Goal: Task Accomplishment & Management: Use online tool/utility

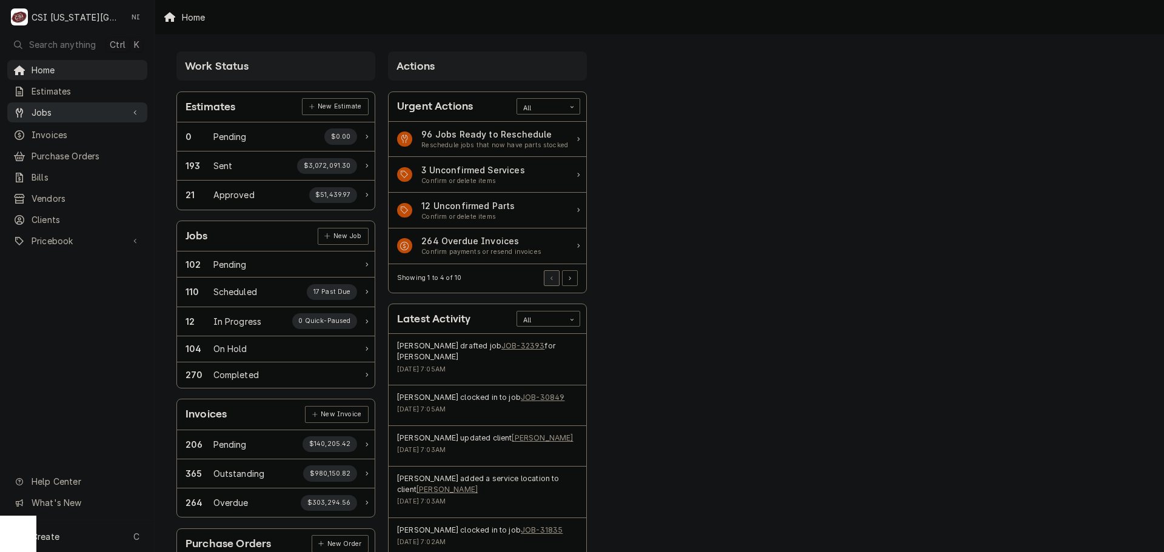
click at [76, 109] on span "Jobs" at bounding box center [78, 112] width 92 height 13
click at [81, 127] on span "Jobs" at bounding box center [87, 133] width 110 height 13
click at [59, 276] on span "Pricebook" at bounding box center [78, 281] width 92 height 13
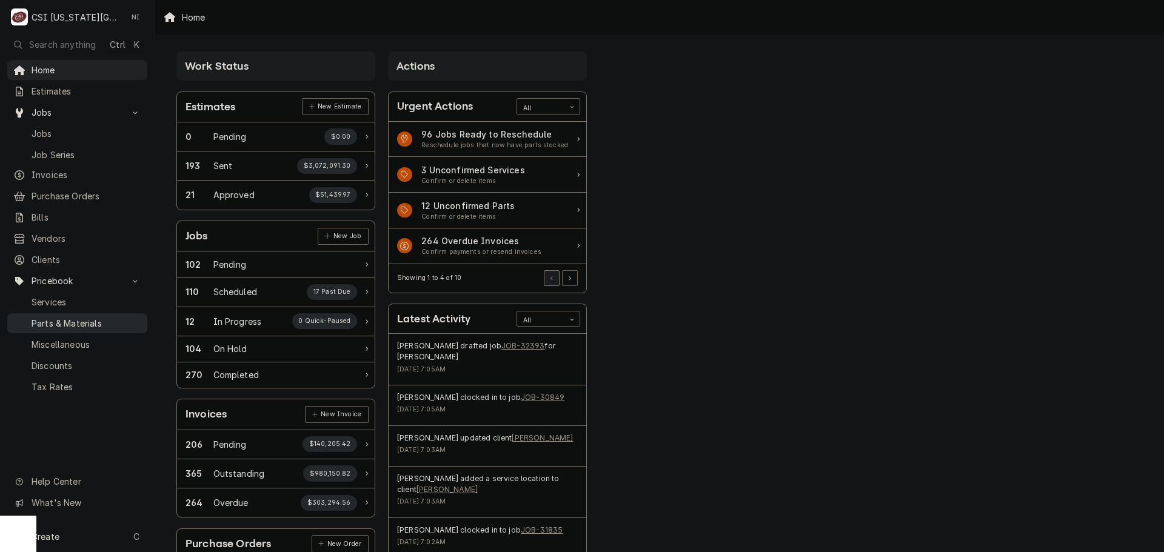
click at [62, 317] on span "Parts & Materials" at bounding box center [87, 323] width 110 height 13
click at [97, 198] on div "Purchase Orders" at bounding box center [77, 196] width 135 height 15
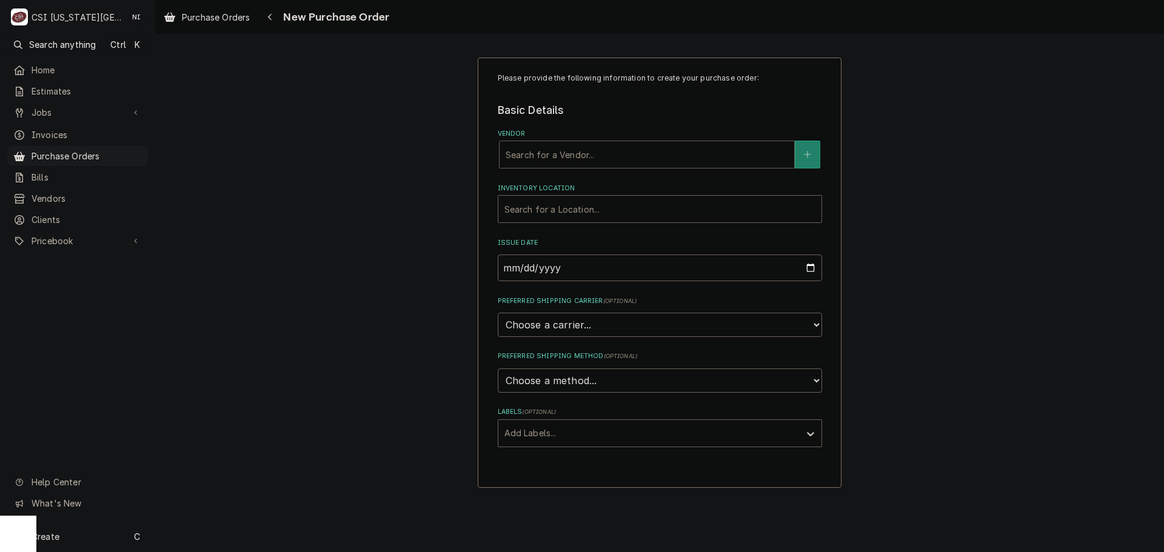
drag, startPoint x: 563, startPoint y: 152, endPoint x: 560, endPoint y: 158, distance: 7.1
click at [562, 153] on div "Vendor" at bounding box center [647, 155] width 283 height 22
type input "REEVES"
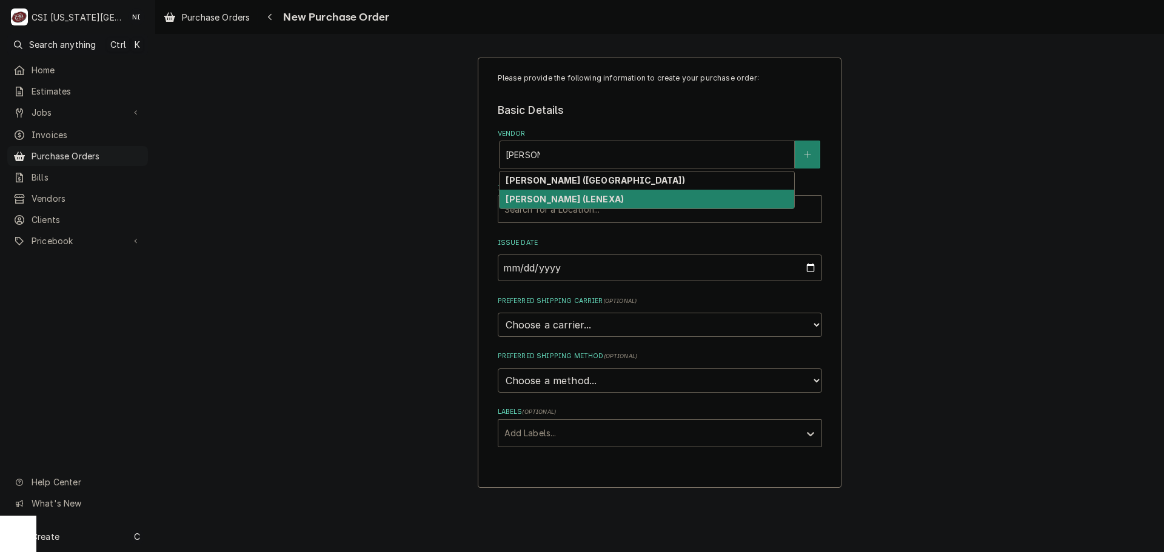
click at [567, 201] on strong "[PERSON_NAME] (LENEXA)" at bounding box center [565, 199] width 118 height 10
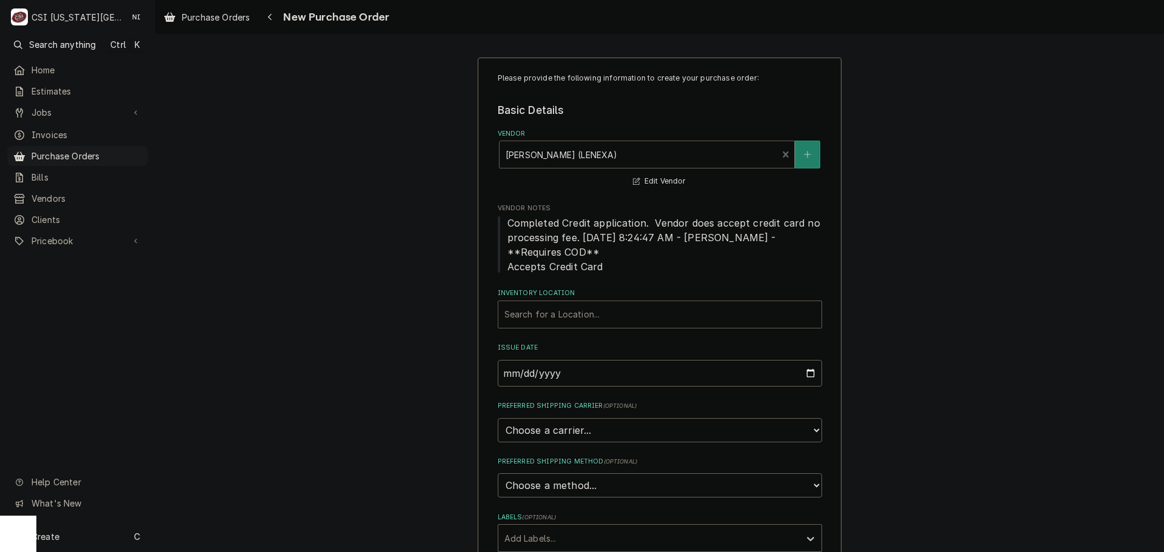
click at [550, 314] on div "Inventory Location" at bounding box center [660, 315] width 311 height 22
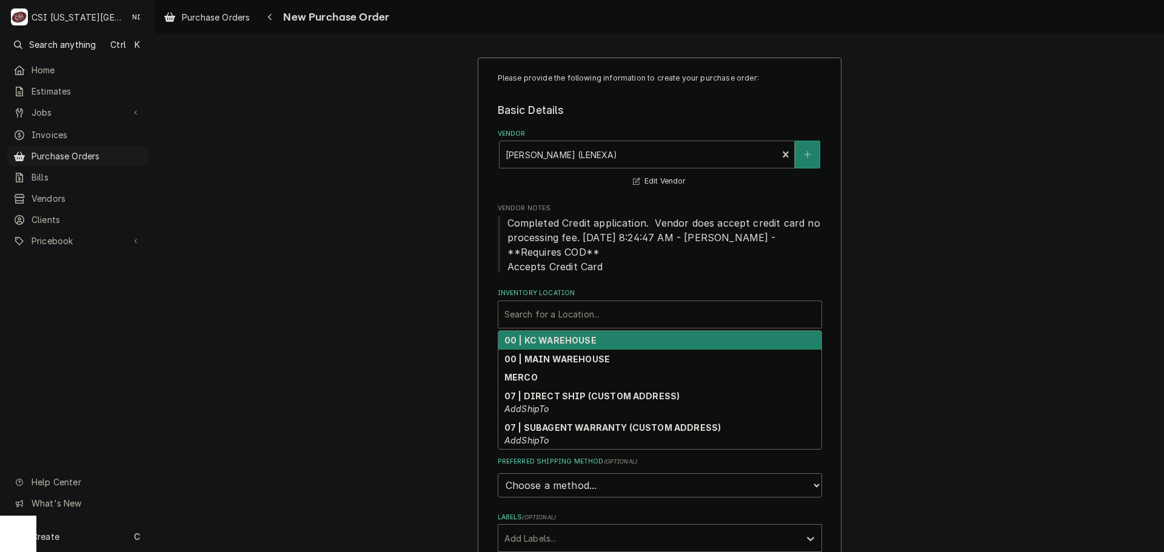
drag, startPoint x: 553, startPoint y: 334, endPoint x: 550, endPoint y: 346, distance: 12.5
click at [552, 334] on div "00 | KC WAREHOUSE" at bounding box center [659, 340] width 323 height 19
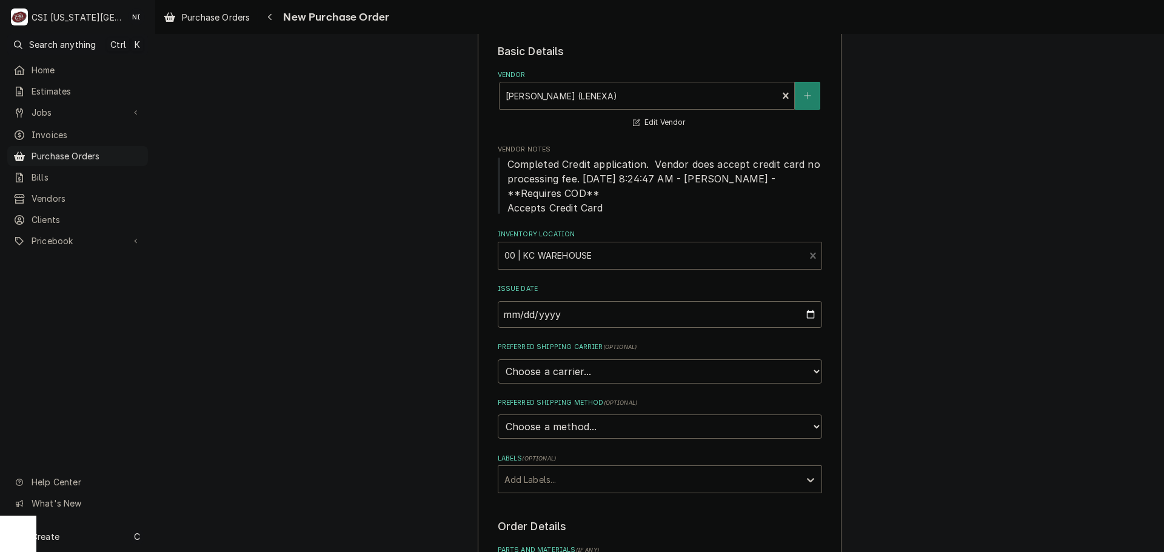
scroll to position [243, 0]
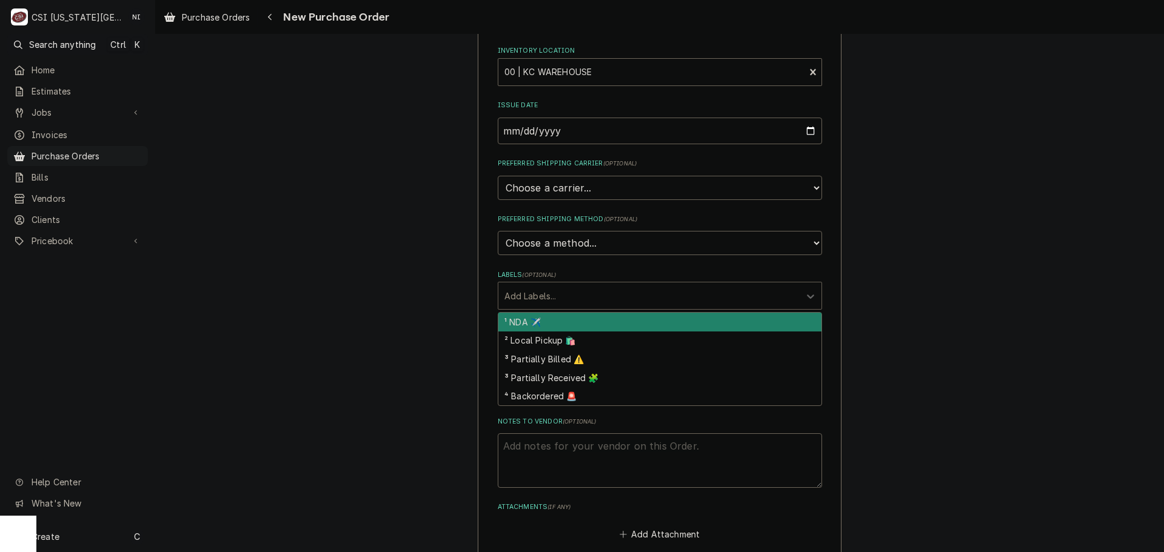
click at [609, 295] on div "Labels" at bounding box center [649, 296] width 289 height 22
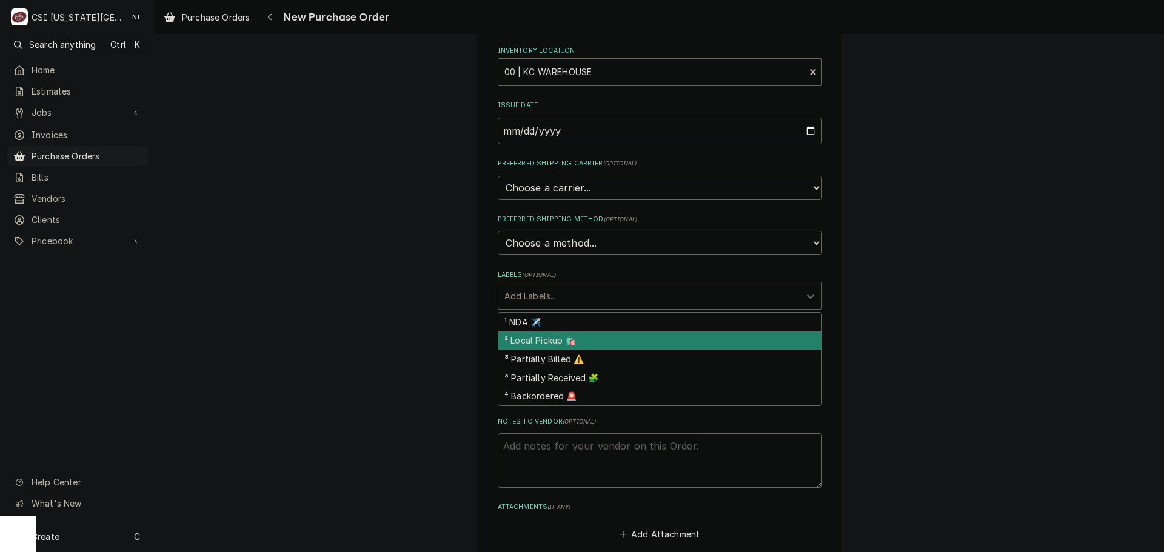
click at [546, 345] on div "² Local Pickup 🛍️" at bounding box center [659, 341] width 323 height 19
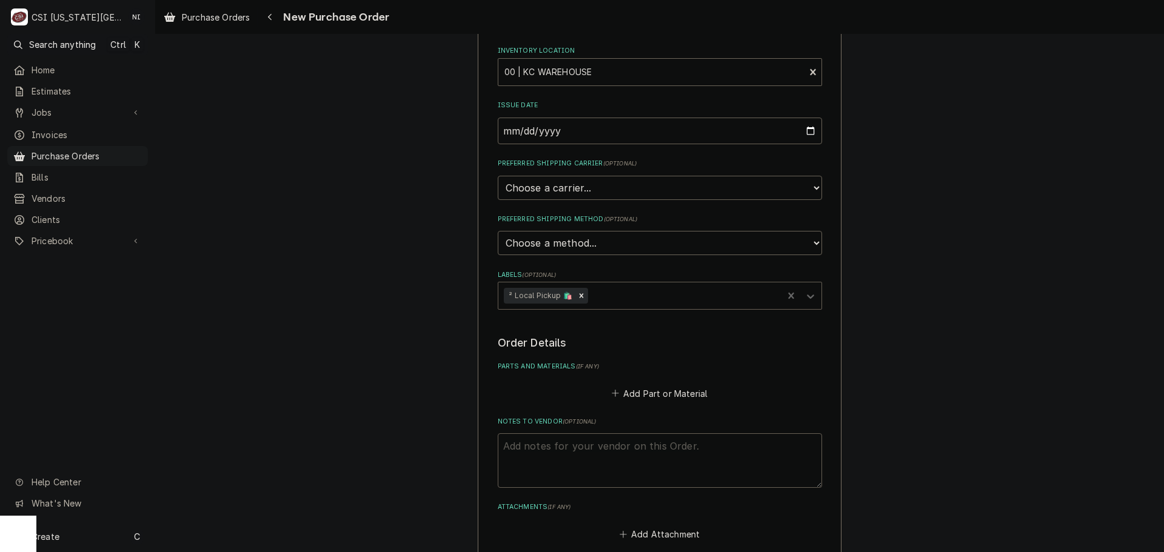
click at [548, 452] on textarea "Notes to Vendor ( optional )" at bounding box center [660, 461] width 324 height 55
type textarea "x"
type textarea "B"
type textarea "x"
type textarea "BU"
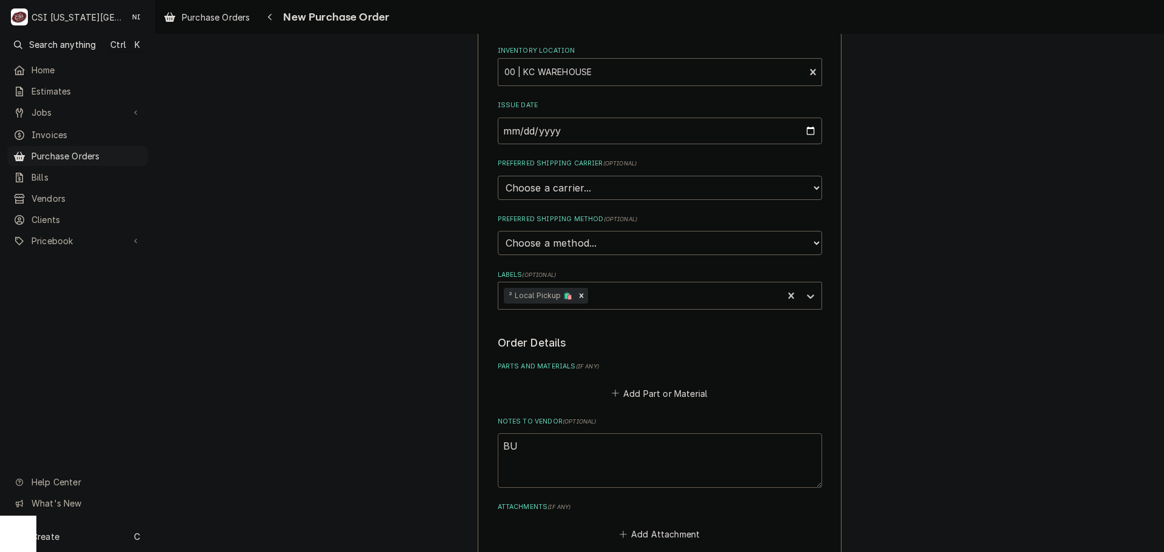
type textarea "x"
type textarea "BUS"
type textarea "x"
type textarea "BUST"
type textarea "x"
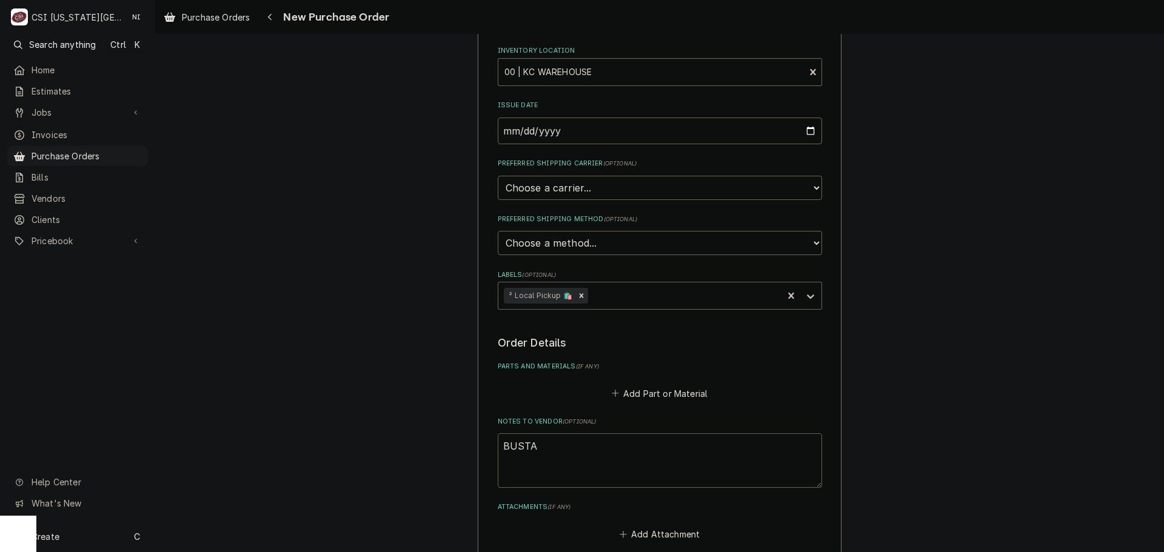
type textarea "BUSTA"
click at [636, 391] on button "Add Part or Material" at bounding box center [659, 393] width 100 height 17
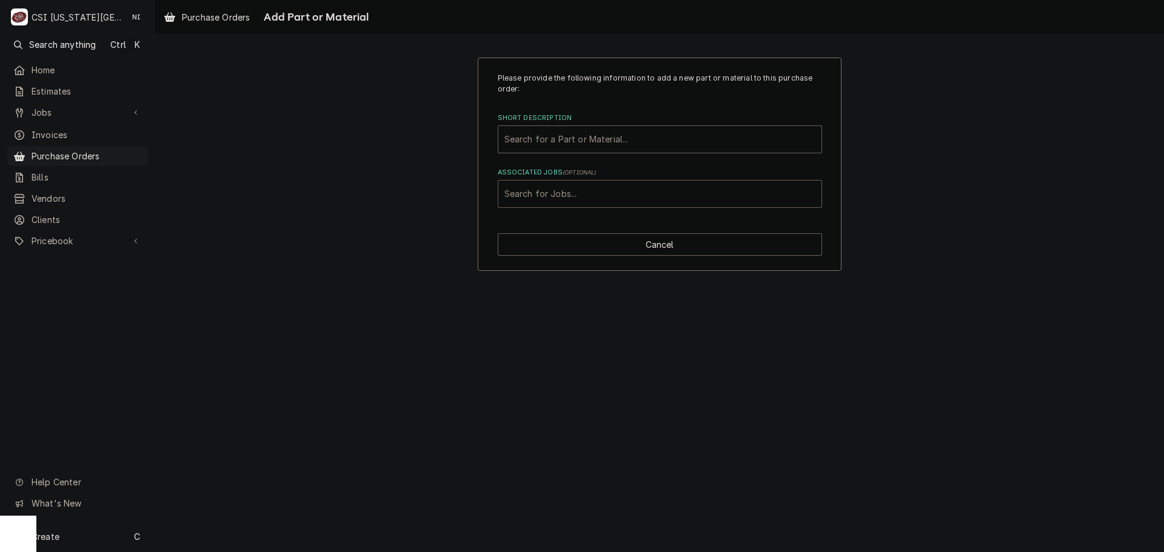
click at [581, 196] on div "Associated Jobs" at bounding box center [660, 194] width 311 height 22
type input "32247"
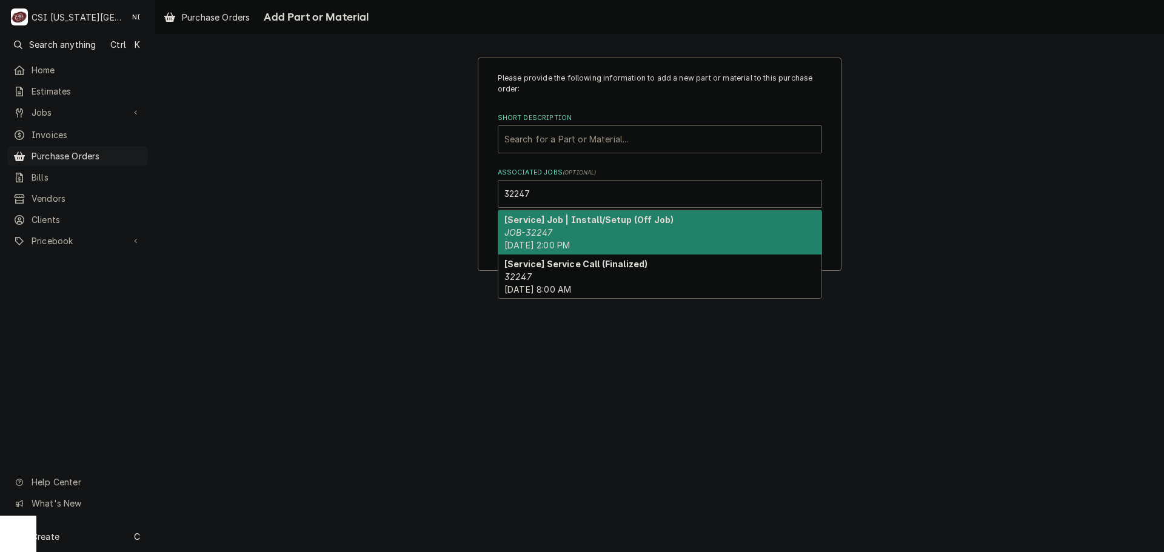
drag, startPoint x: 667, startPoint y: 230, endPoint x: 665, endPoint y: 221, distance: 10.0
click at [666, 231] on div "[Service] Job | Install/Setup (Off Job) JOB-32247 Wed, Aug 27th, 2025 - 2:00 PM" at bounding box center [659, 232] width 323 height 44
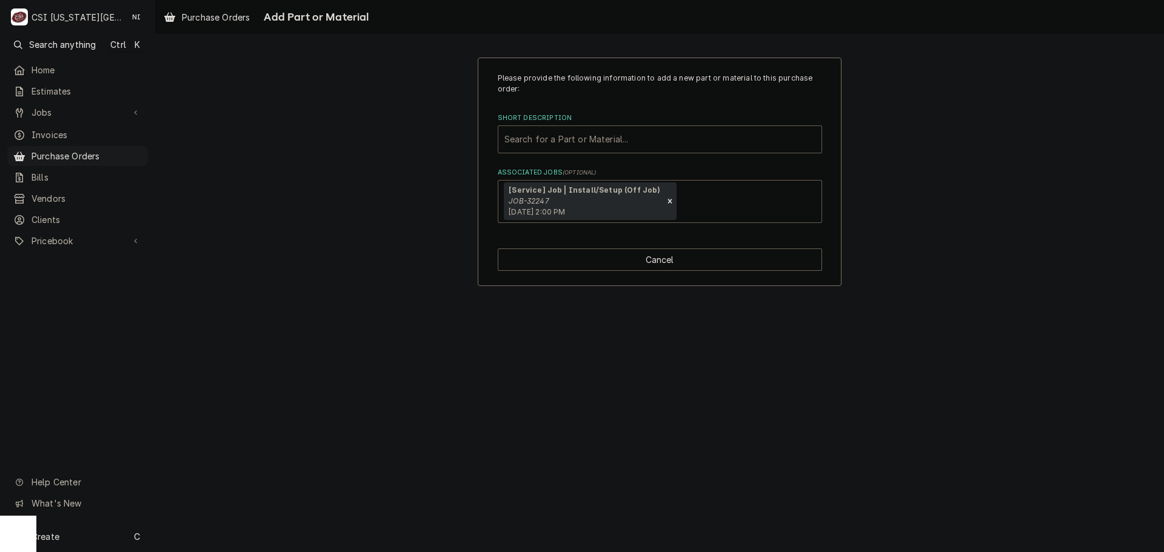
click at [604, 139] on div "Short Description" at bounding box center [660, 140] width 311 height 22
type input "misc serv"
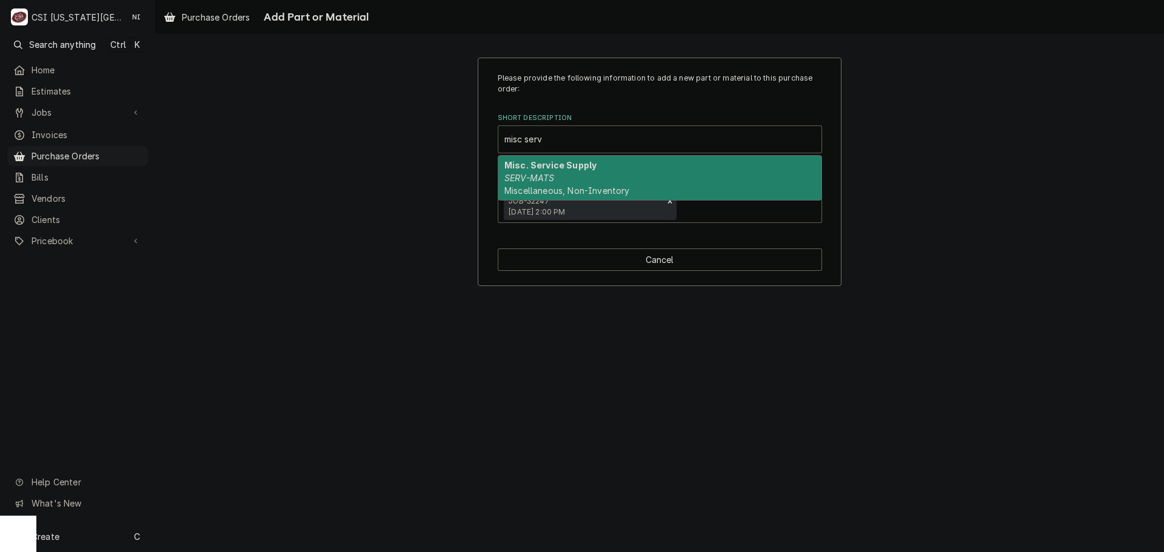
click at [611, 191] on span "Miscellaneous, Non-Inventory" at bounding box center [567, 191] width 125 height 10
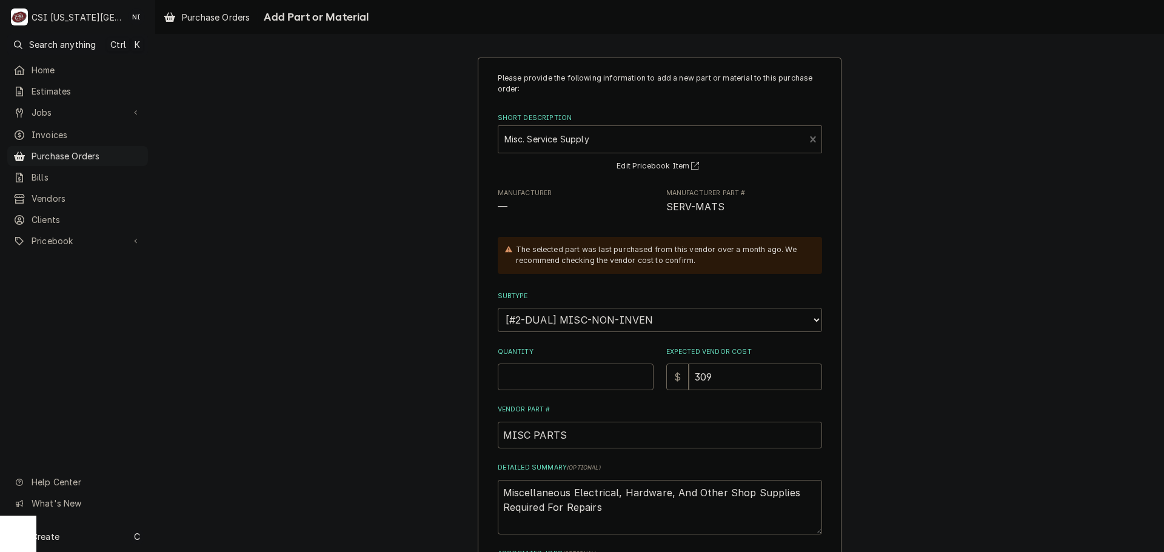
drag, startPoint x: 589, startPoint y: 387, endPoint x: 584, endPoint y: 375, distance: 13.3
click at [588, 387] on input "Quantity" at bounding box center [576, 377] width 156 height 27
type textarea "x"
type input "1"
type textarea "x"
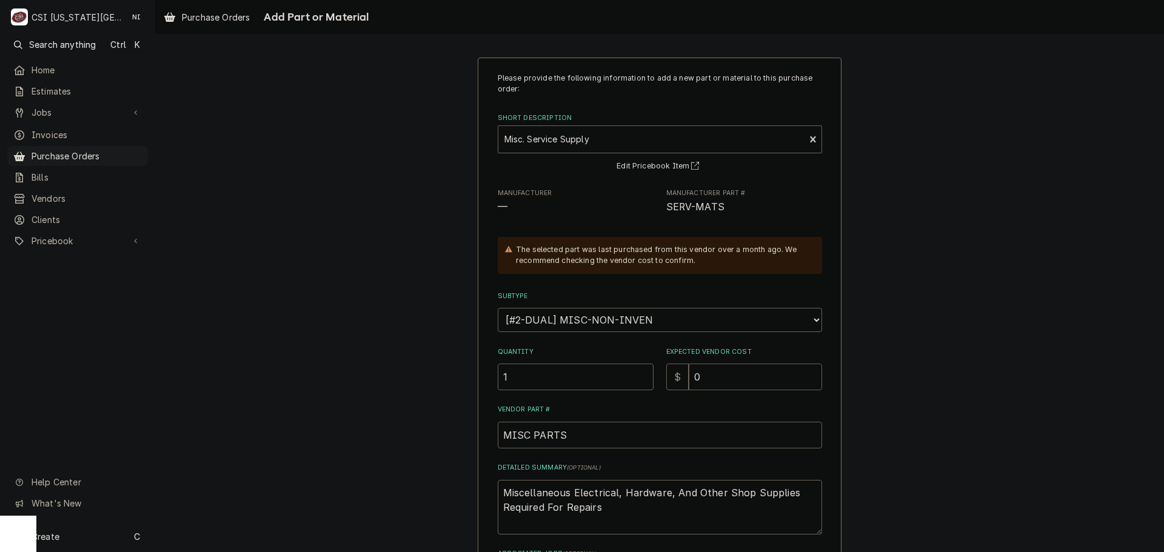
type input "0"
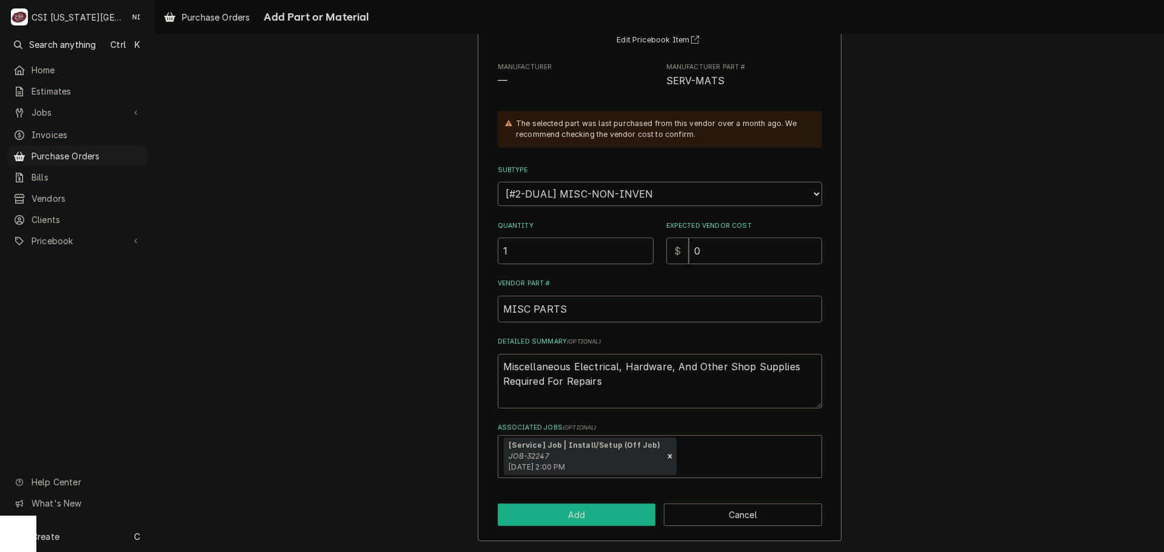
click at [602, 517] on button "Add" at bounding box center [577, 515] width 158 height 22
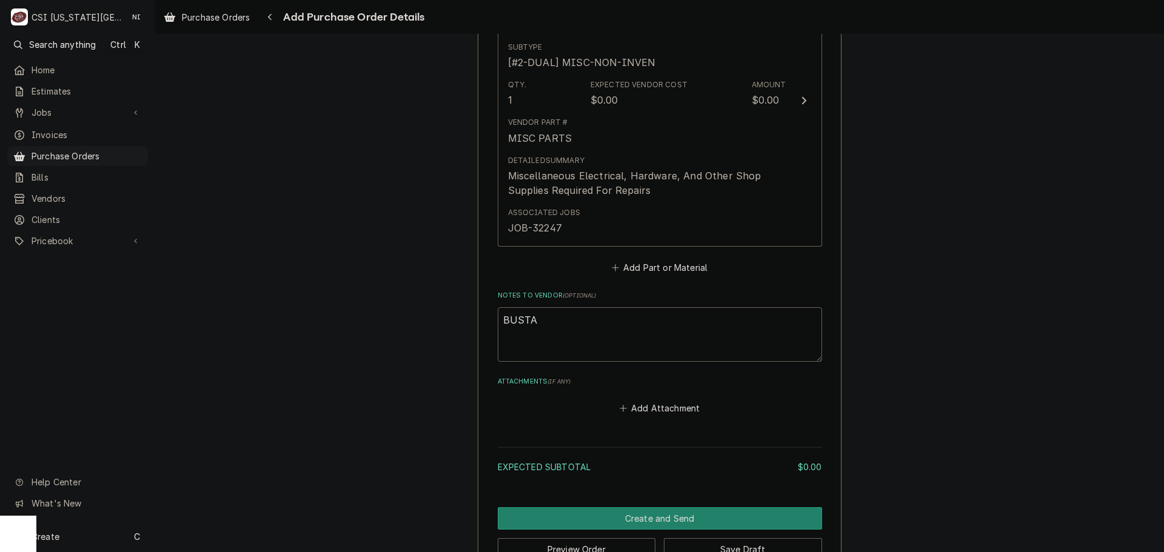
scroll to position [667, 0]
click at [663, 518] on button "Create and Send" at bounding box center [660, 518] width 324 height 22
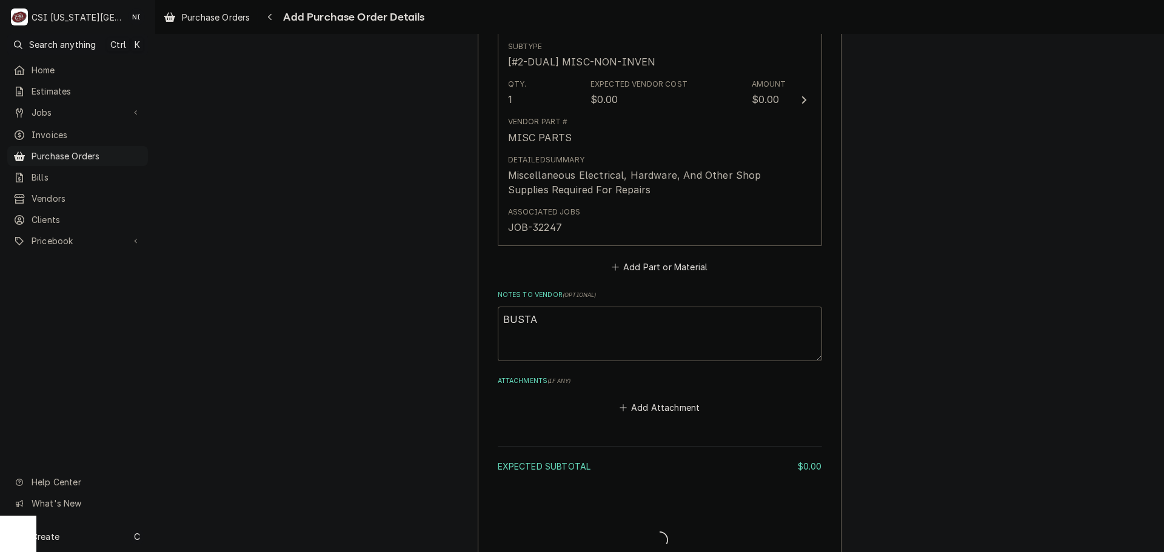
type textarea "x"
